Goal: Task Accomplishment & Management: Manage account settings

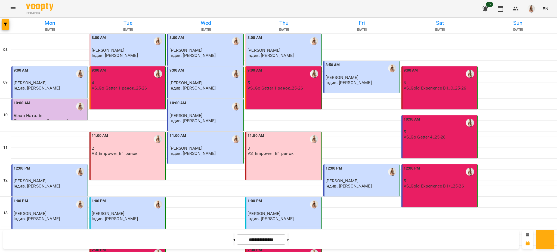
scroll to position [218, 0]
click at [289, 239] on button at bounding box center [288, 240] width 1 height 12
type input "**********"
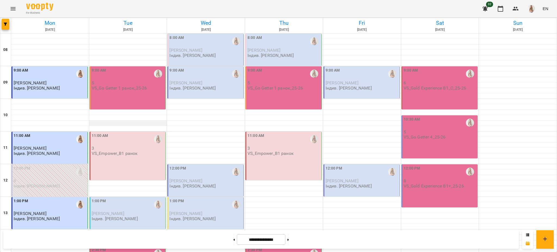
scroll to position [0, 0]
click at [141, 91] on div "9:00 AM 5 VS_Go Getter 1 ранок_25-26" at bounding box center [128, 87] width 76 height 43
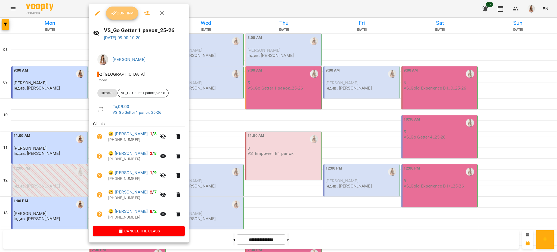
click at [119, 17] on button "Confirm" at bounding box center [122, 13] width 32 height 13
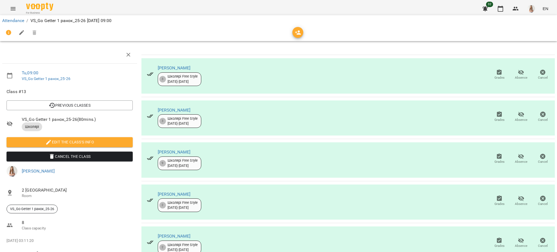
scroll to position [25, 0]
click at [514, 195] on span "Absence" at bounding box center [521, 200] width 15 height 11
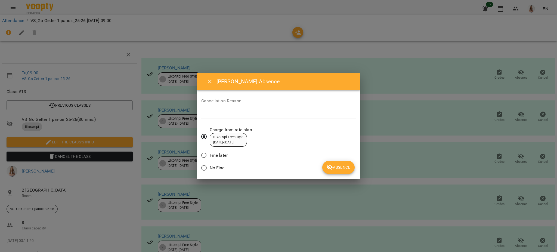
click at [339, 165] on span "Absence" at bounding box center [339, 167] width 24 height 7
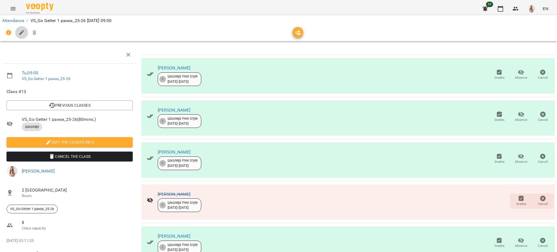
click at [20, 34] on icon "button" at bounding box center [21, 32] width 5 height 5
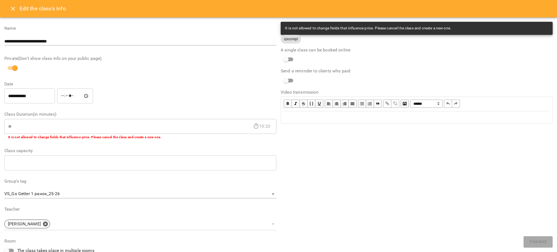
click at [342, 115] on div "Edit text" at bounding box center [417, 117] width 266 height 7
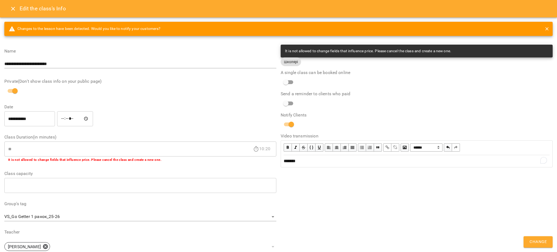
click at [542, 240] on span "Change" at bounding box center [538, 241] width 17 height 7
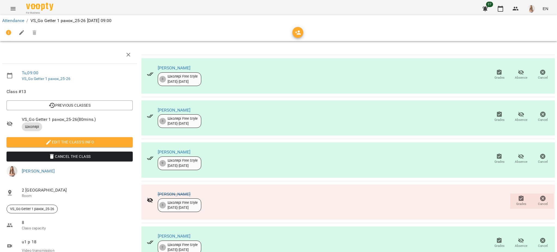
click at [11, 5] on icon "Menu" at bounding box center [13, 8] width 7 height 7
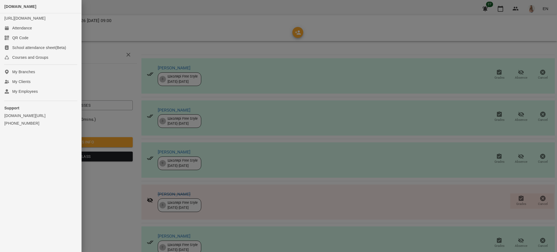
click at [129, 4] on div at bounding box center [278, 126] width 557 height 252
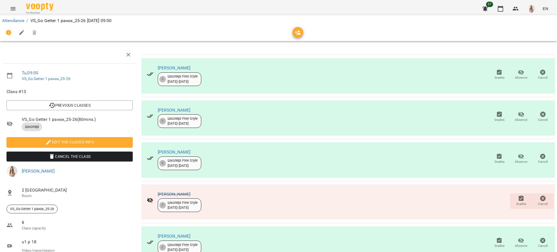
click at [19, 33] on icon "button" at bounding box center [22, 32] width 7 height 7
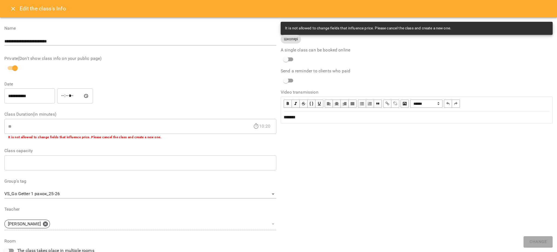
click at [10, 11] on icon "Close" at bounding box center [13, 8] width 7 height 7
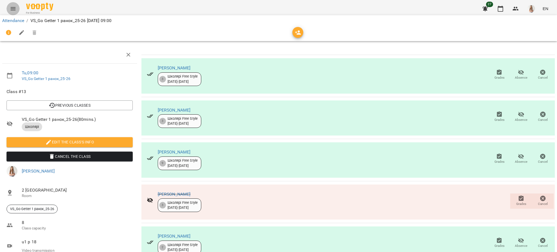
click at [10, 9] on icon "Menu" at bounding box center [13, 8] width 7 height 7
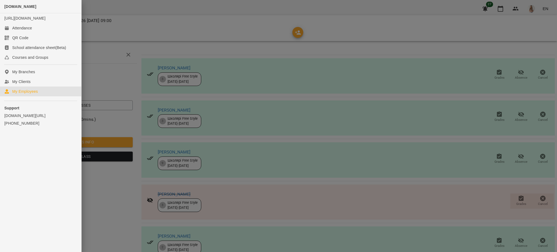
click at [24, 94] on link "My Employees" at bounding box center [40, 92] width 81 height 10
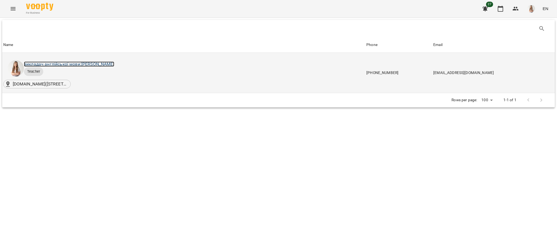
click at [114, 62] on link "викладач англійської мови: [PERSON_NAME]" at bounding box center [69, 64] width 90 height 5
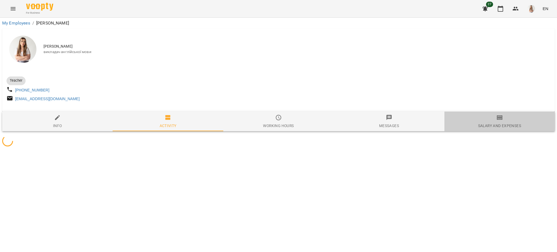
click at [507, 116] on button "Salary and Expenses" at bounding box center [500, 122] width 111 height 20
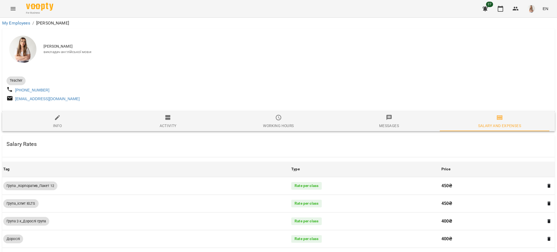
scroll to position [355, 0]
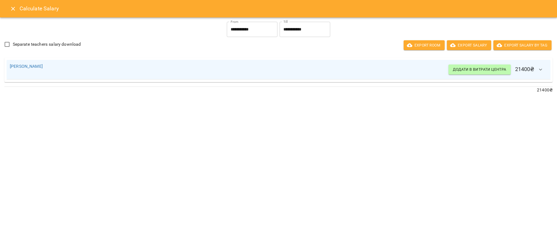
click at [10, 7] on icon "Close" at bounding box center [13, 8] width 7 height 7
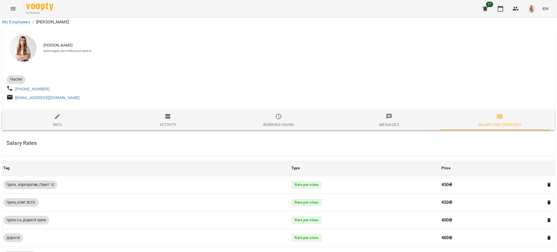
click at [10, 7] on icon "Menu" at bounding box center [13, 8] width 7 height 7
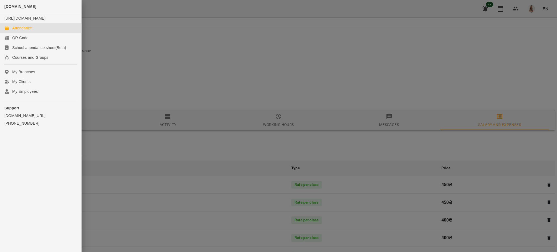
click at [22, 31] on div "Attendance" at bounding box center [22, 27] width 20 height 5
